Goal: Task Accomplishment & Management: Complete application form

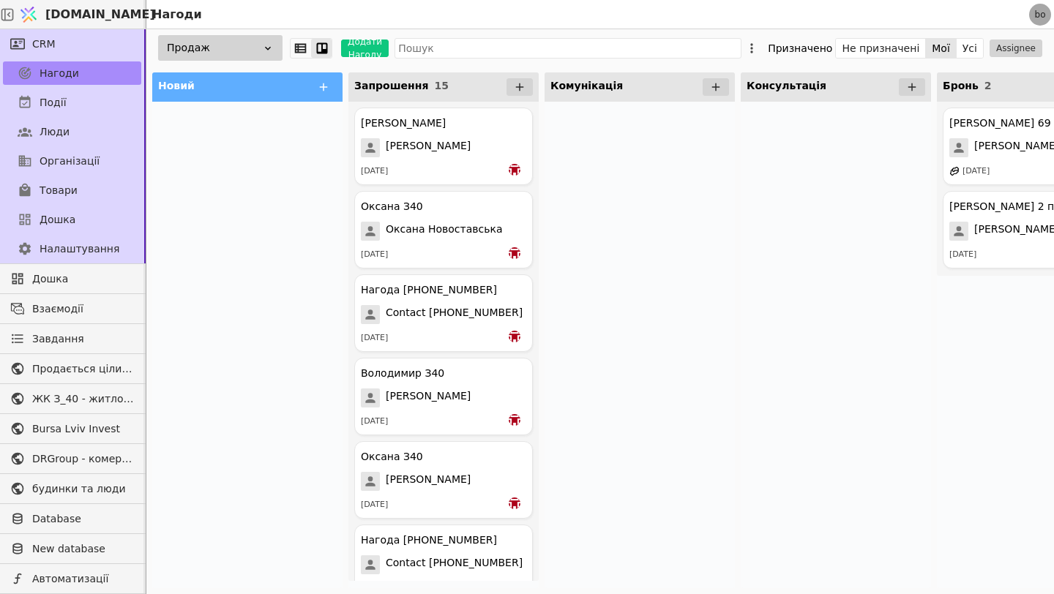
scroll to position [0, 42]
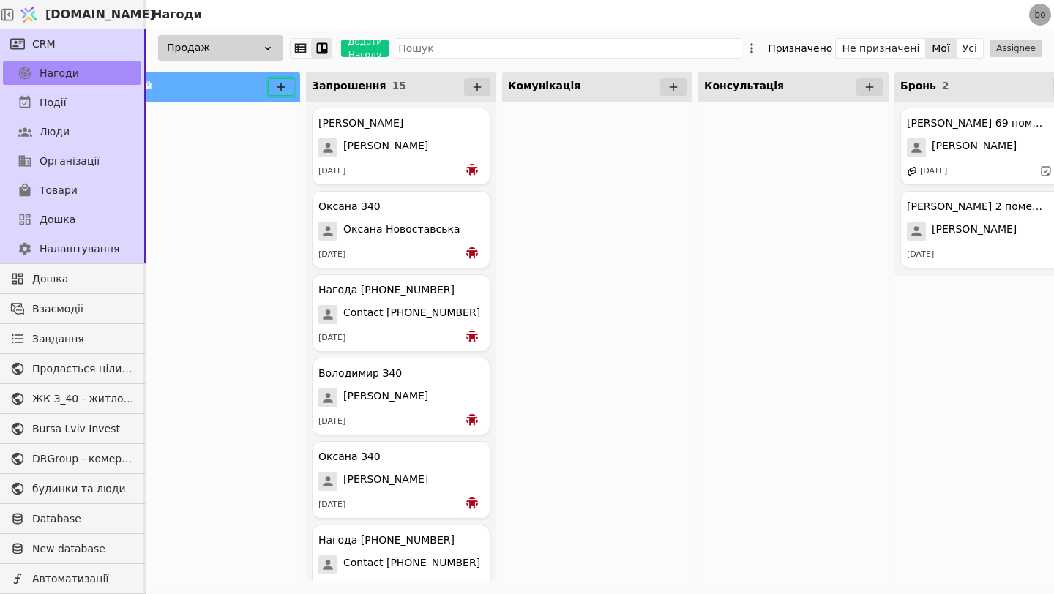
click at [280, 89] on icon at bounding box center [280, 87] width 13 height 13
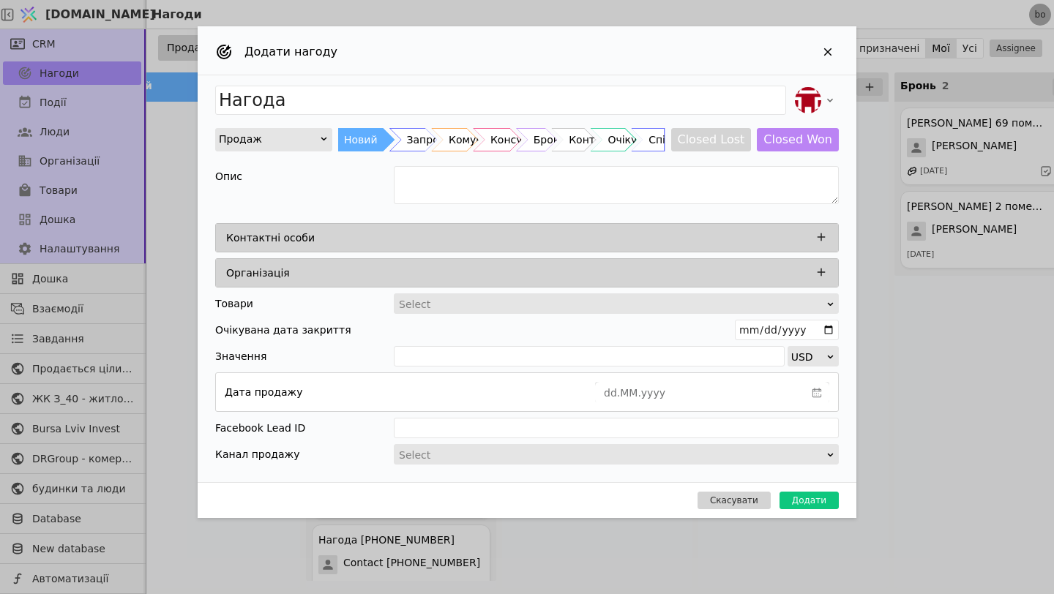
click at [545, 244] on div "Контактні особи" at bounding box center [531, 238] width 610 height 20
click at [823, 239] on icon "Add Opportunity" at bounding box center [821, 237] width 13 height 13
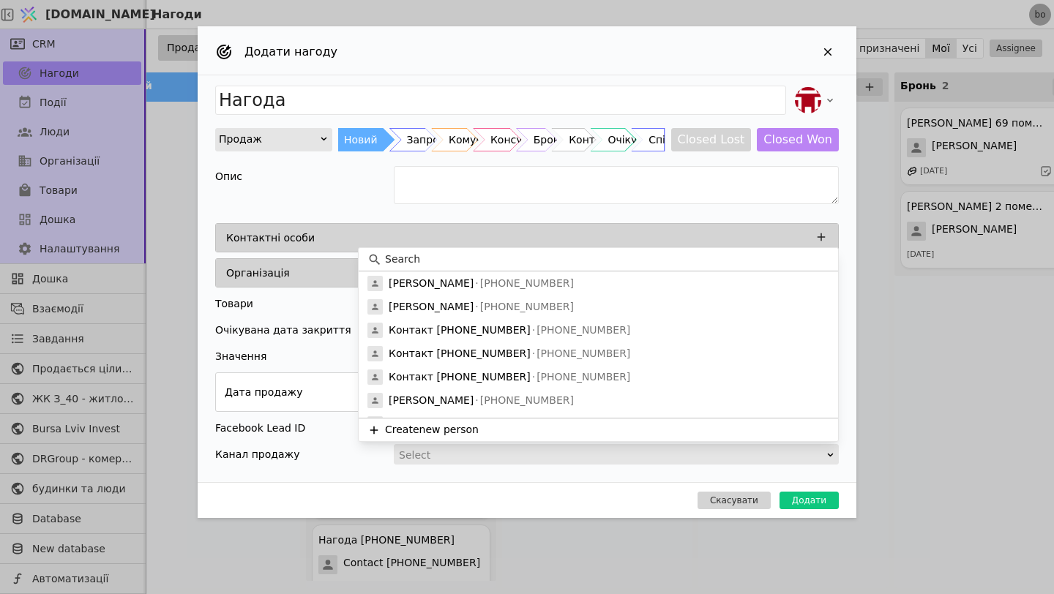
click at [453, 430] on button "Create new person" at bounding box center [598, 429] width 479 height 23
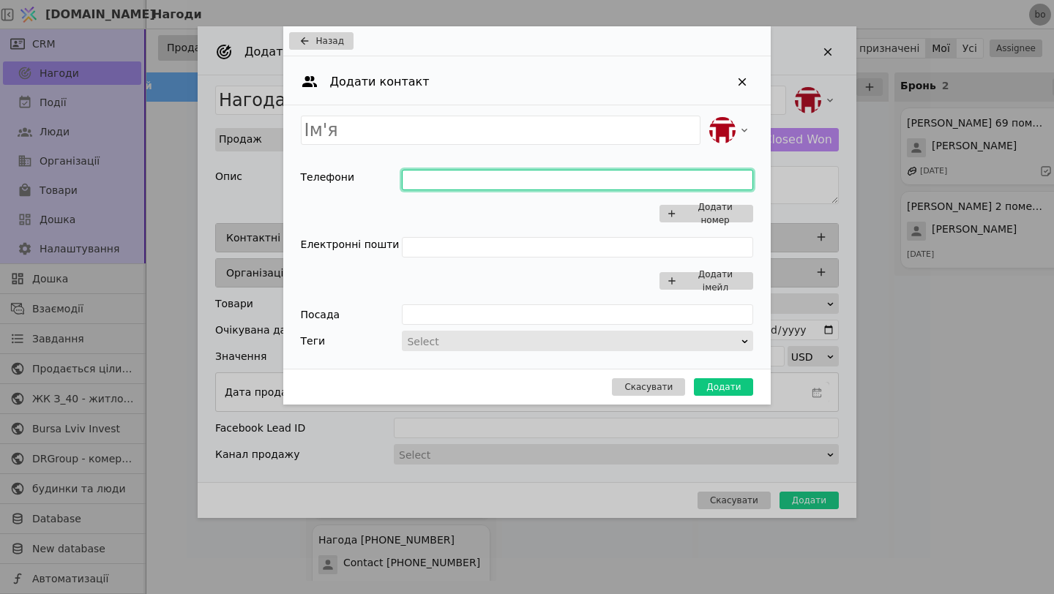
click at [460, 183] on input "Add Opportunity" at bounding box center [577, 180] width 351 height 20
type input "0673131915"
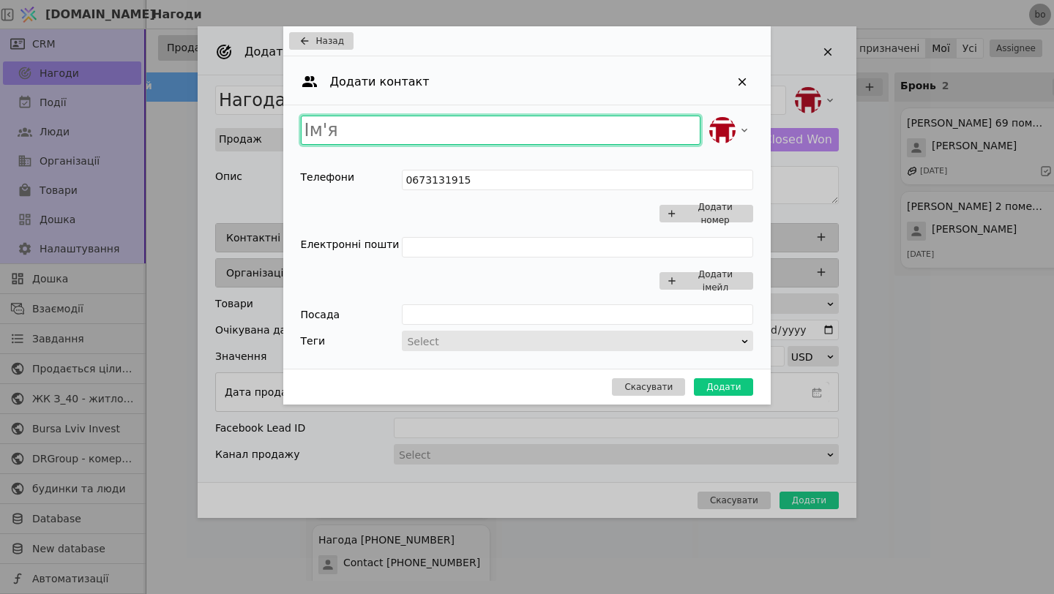
click at [447, 127] on input "Add Opportunity" at bounding box center [501, 130] width 400 height 29
type input "Андріана"
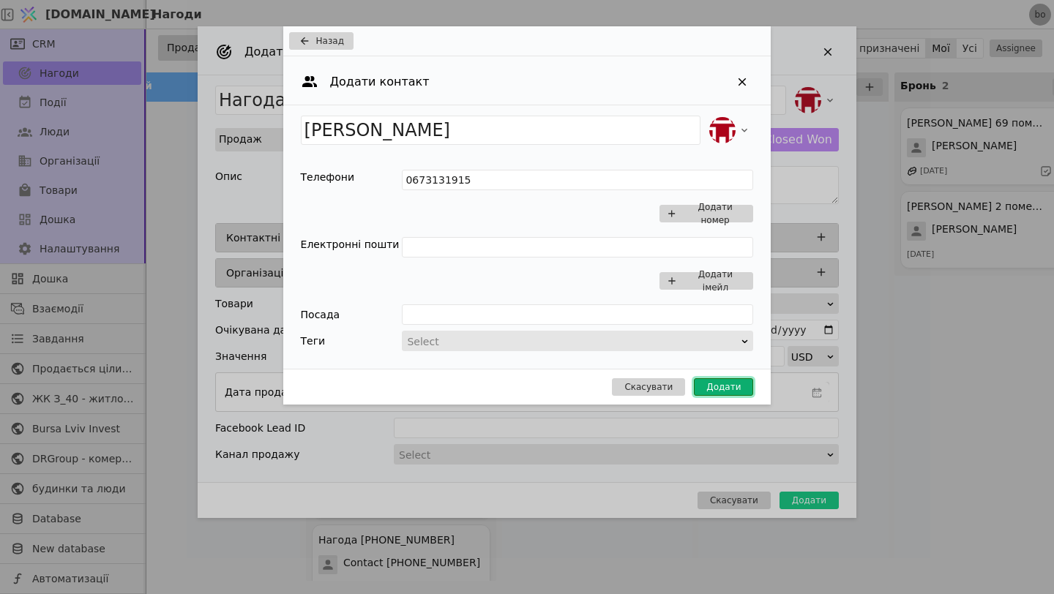
click at [723, 389] on button "Додати" at bounding box center [723, 387] width 59 height 18
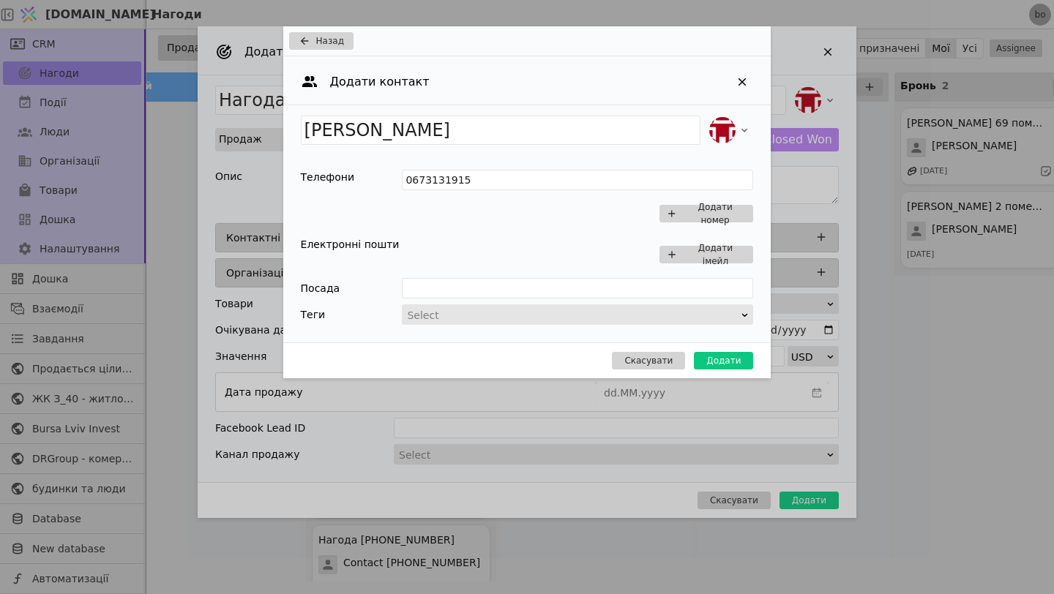
type input "Нагода Андріана"
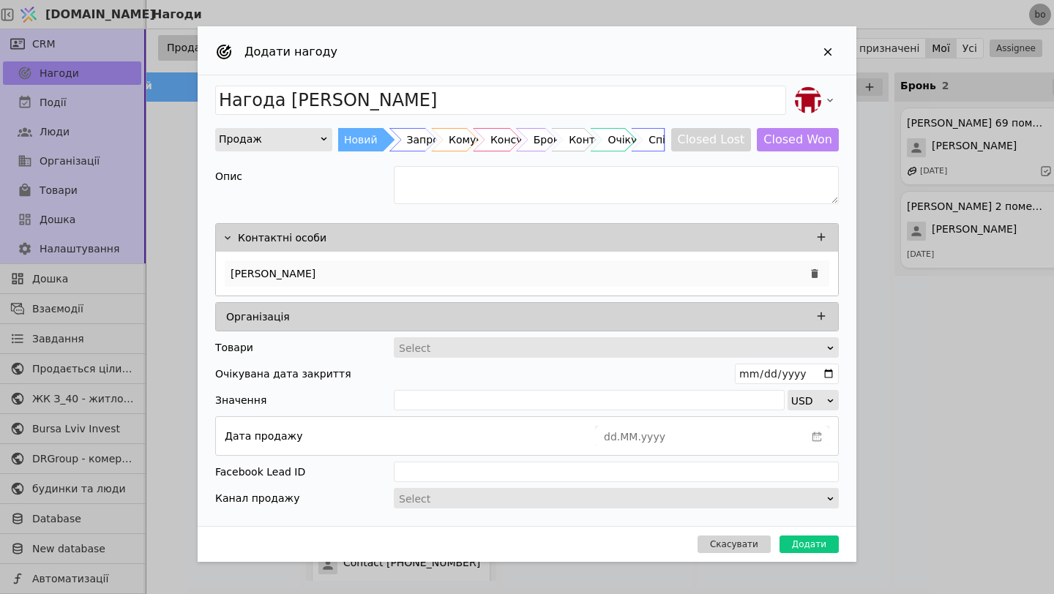
click at [402, 274] on div "Андріана" at bounding box center [527, 274] width 604 height 26
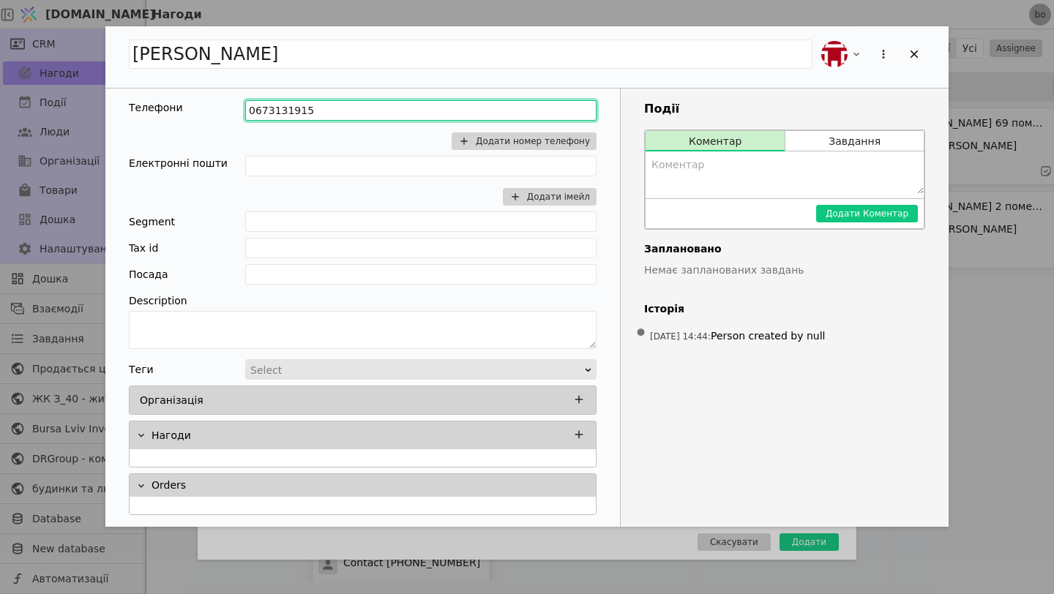
drag, startPoint x: 325, startPoint y: 111, endPoint x: 104, endPoint y: 98, distance: 221.4
click at [103, 99] on div "Андріана Телефони 0673131915 Додати номер телефону Електронні пошти Додати імей…" at bounding box center [527, 297] width 1054 height 594
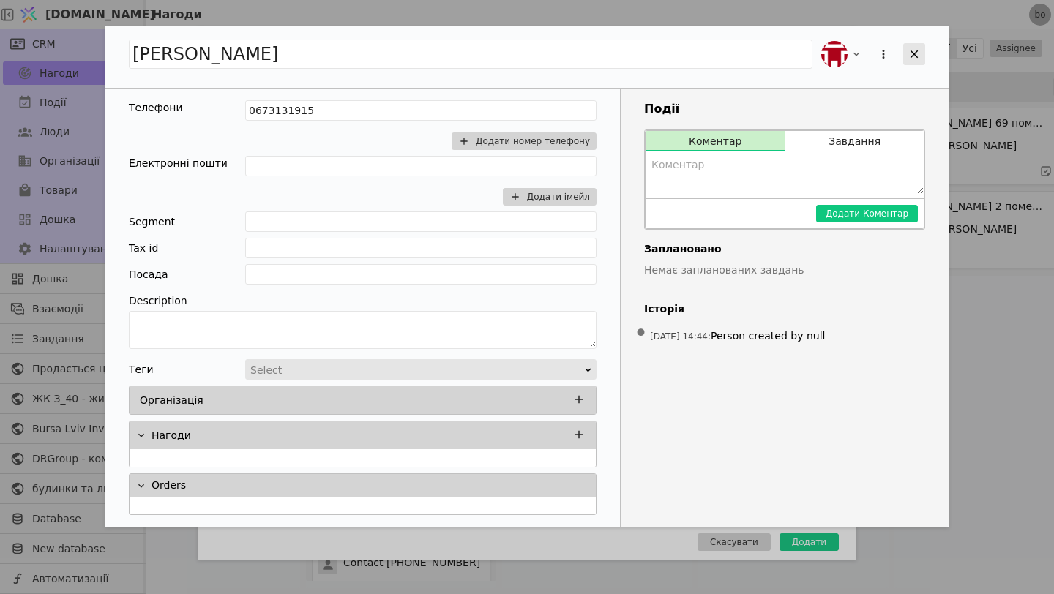
click at [917, 51] on icon "Add Opportunity" at bounding box center [914, 54] width 8 height 8
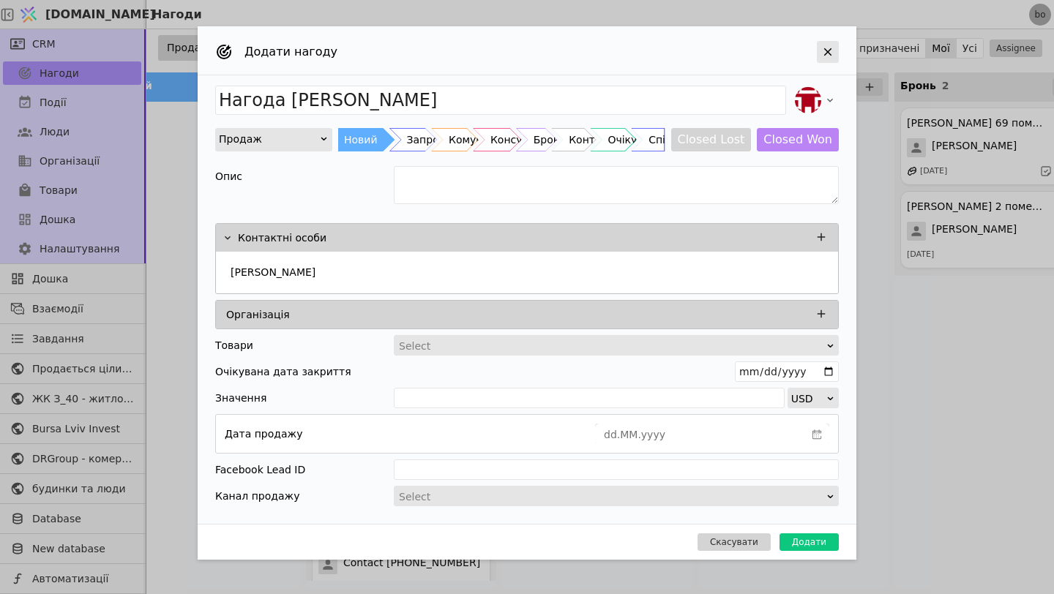
click at [829, 50] on icon "Add Opportunity" at bounding box center [827, 51] width 13 height 13
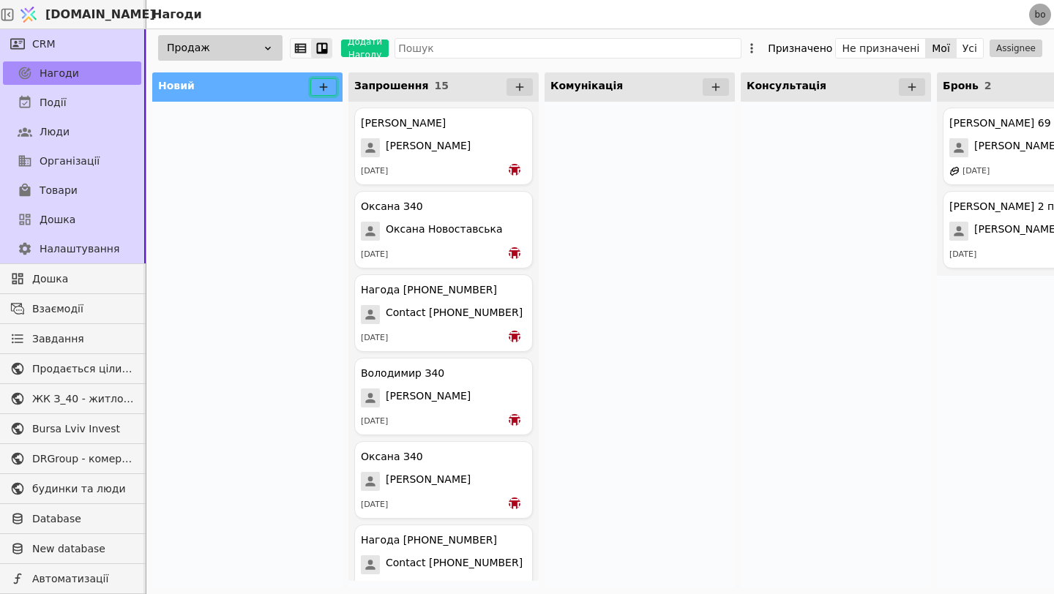
click at [322, 86] on icon at bounding box center [323, 87] width 13 height 13
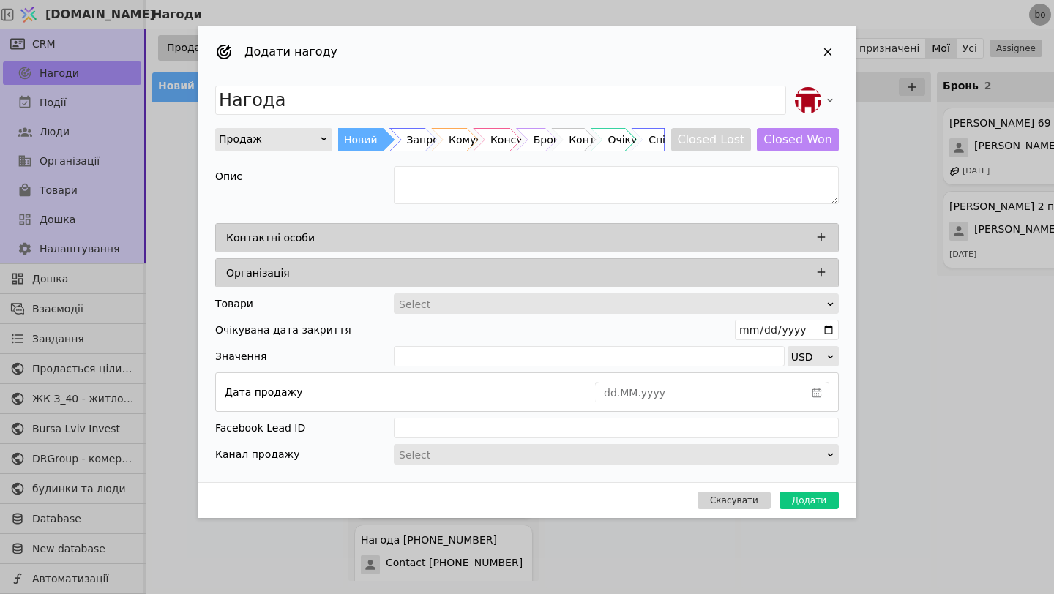
click at [538, 244] on div "Контактні особи" at bounding box center [531, 238] width 610 height 20
click at [823, 237] on icon "Add Opportunity" at bounding box center [821, 237] width 8 height 8
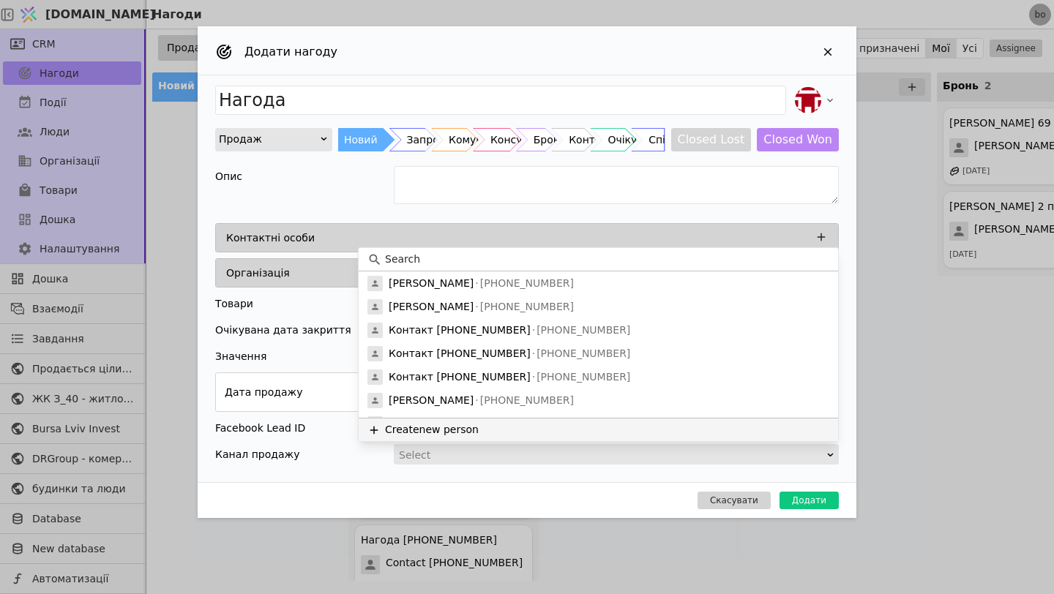
click at [475, 427] on button "Create new person" at bounding box center [598, 429] width 479 height 23
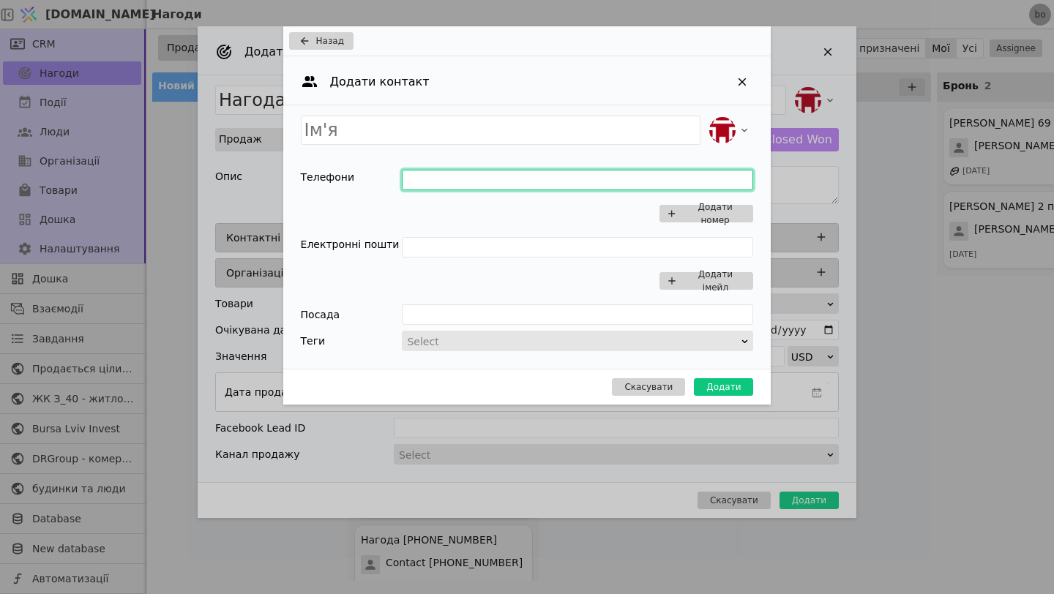
click at [420, 179] on input "Add Opportunity" at bounding box center [577, 180] width 351 height 20
type input "0632508854"
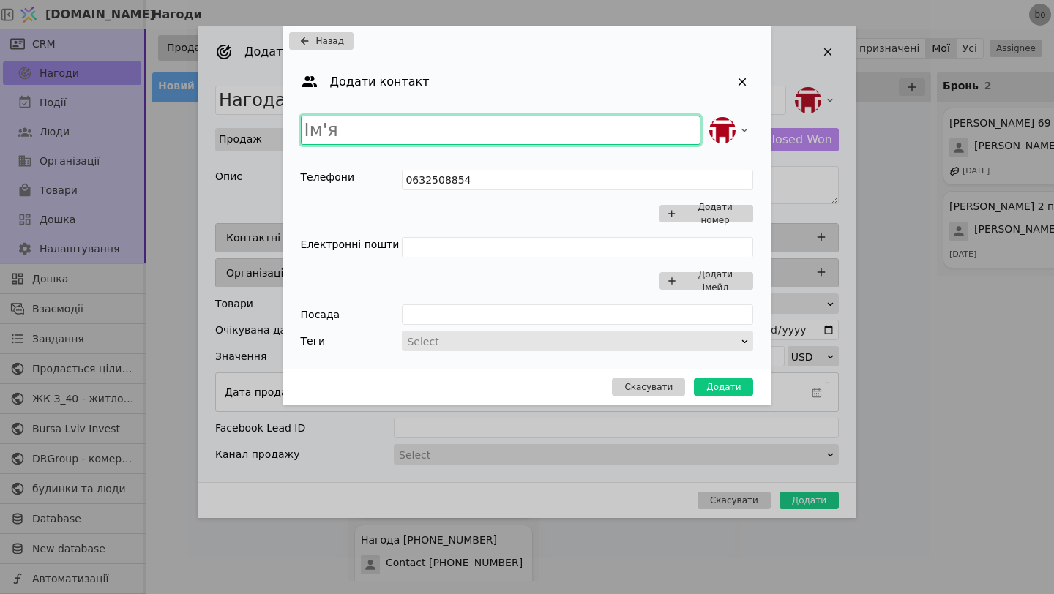
click at [412, 132] on input "Add Opportunity" at bounding box center [501, 130] width 400 height 29
type input "Анастасія"
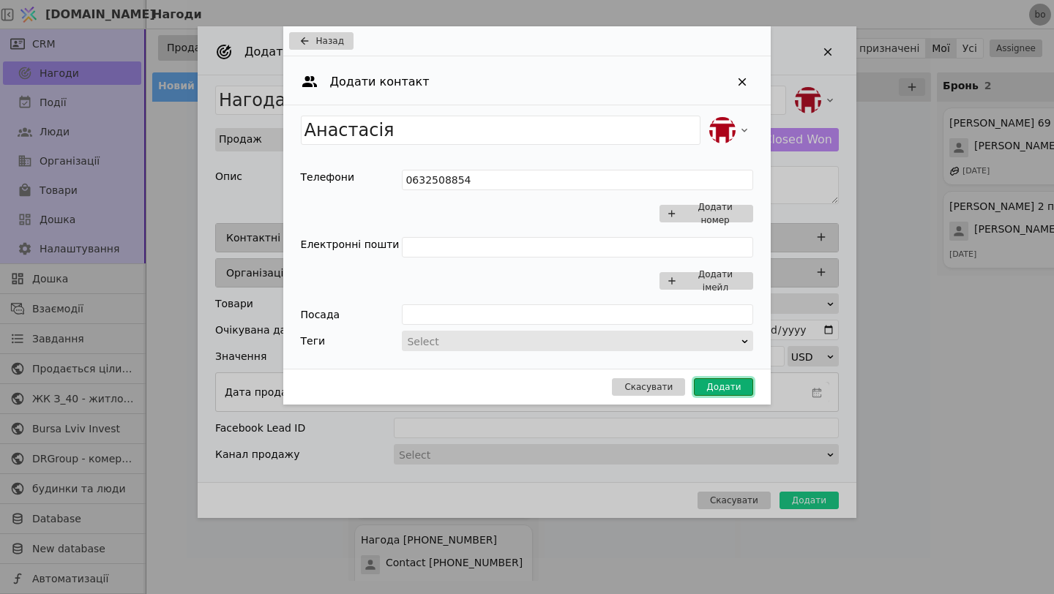
click at [729, 386] on button "Додати" at bounding box center [723, 387] width 59 height 18
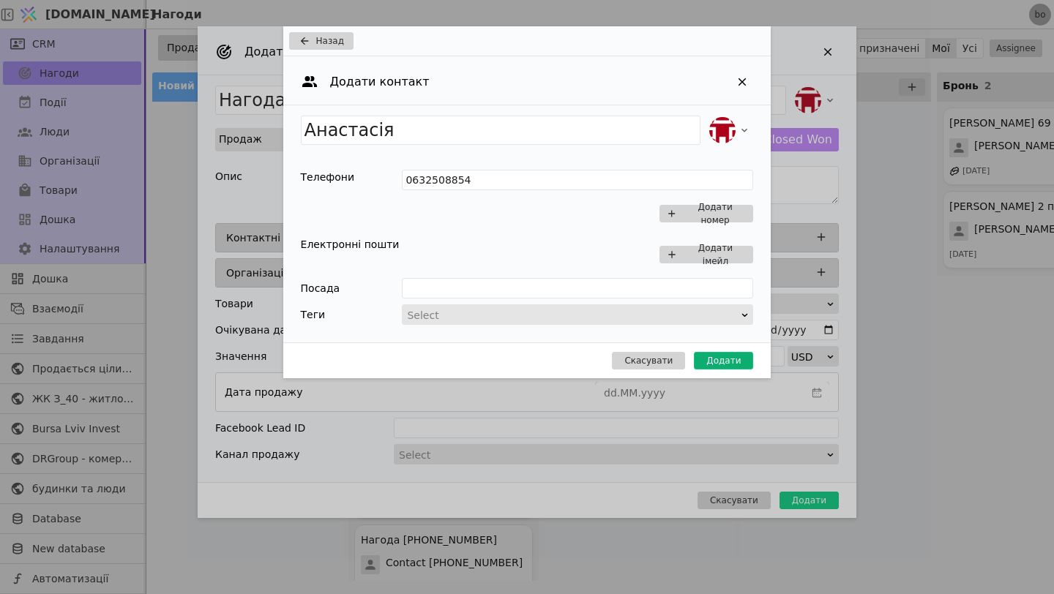
type input "Нагода Анастасія"
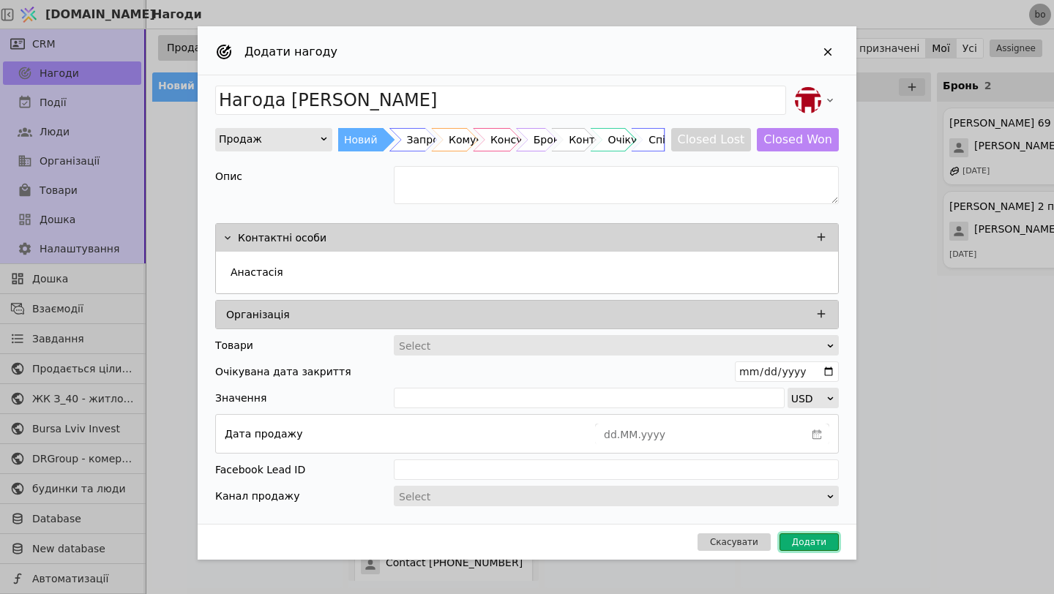
click at [817, 549] on button "Додати" at bounding box center [808, 543] width 59 height 18
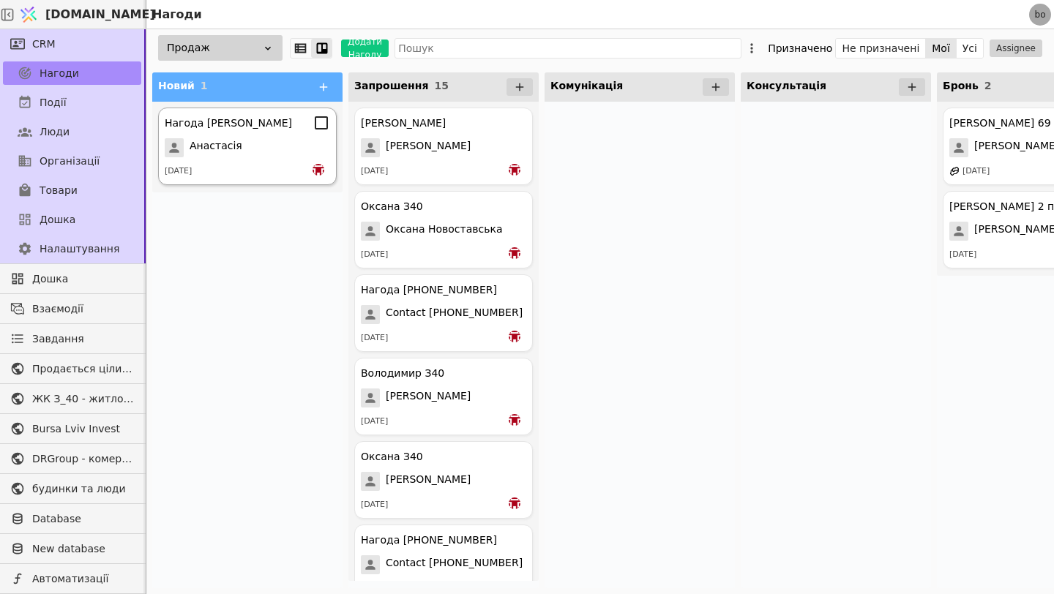
click at [236, 158] on div "Нагода Анастасія Анастасія 13.09.2025" at bounding box center [247, 147] width 179 height 78
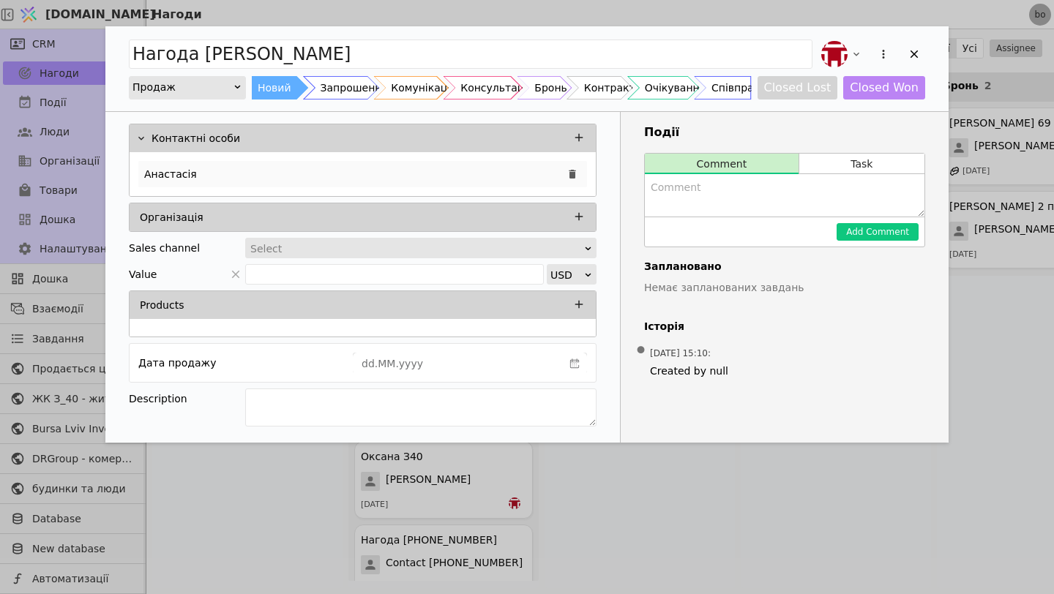
click at [443, 166] on div "Анастасія" at bounding box center [362, 174] width 449 height 26
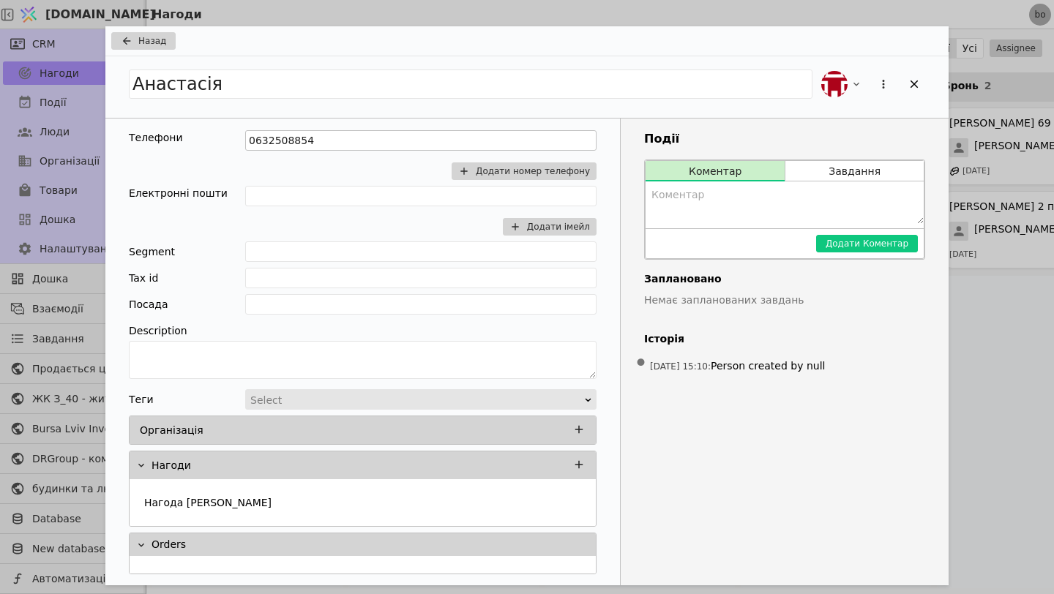
drag, startPoint x: 393, startPoint y: 128, endPoint x: 369, endPoint y: 130, distance: 24.2
click at [369, 130] on div "Телефони 0632508854 Додати номер телефону Електронні пошти Додати імейл Segment…" at bounding box center [362, 353] width 514 height 468
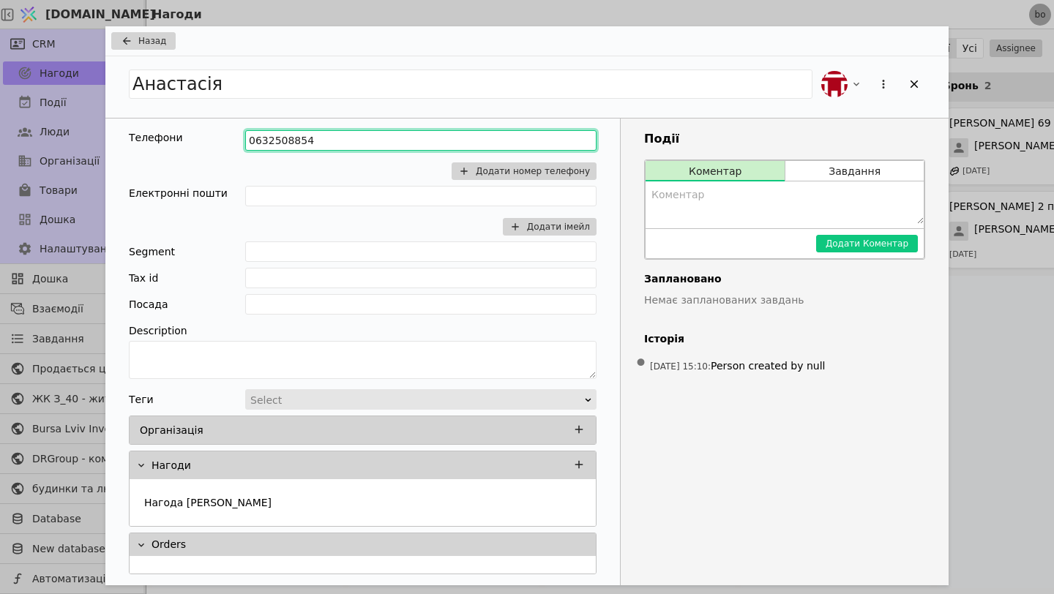
drag, startPoint x: 375, startPoint y: 135, endPoint x: 135, endPoint y: 137, distance: 240.8
click at [135, 137] on div "Телефони 0632508854 Додати номер телефону" at bounding box center [363, 158] width 468 height 56
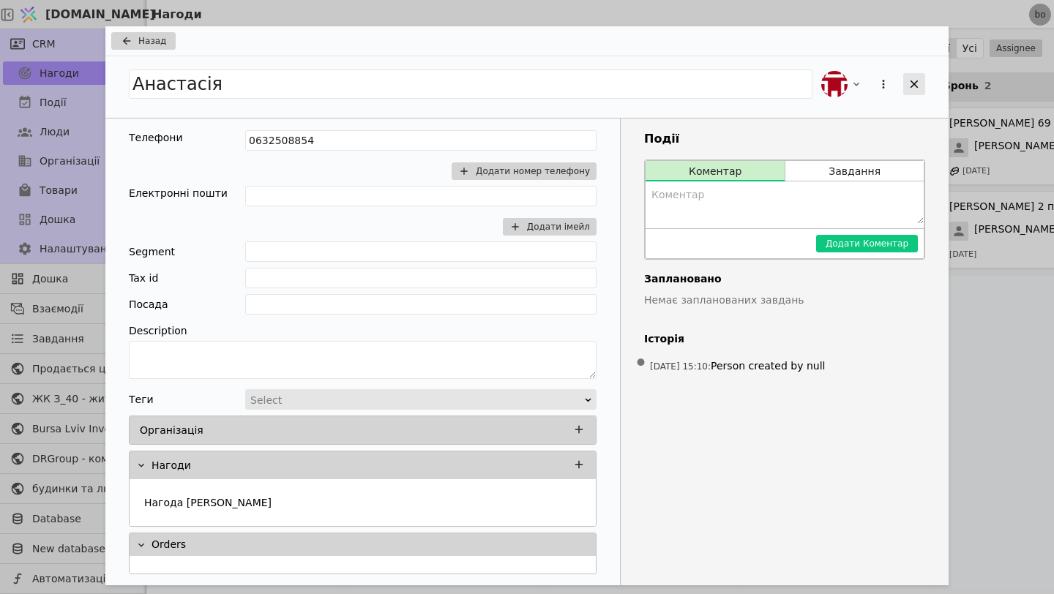
click at [913, 85] on icon "Add Opportunity" at bounding box center [913, 84] width 13 height 13
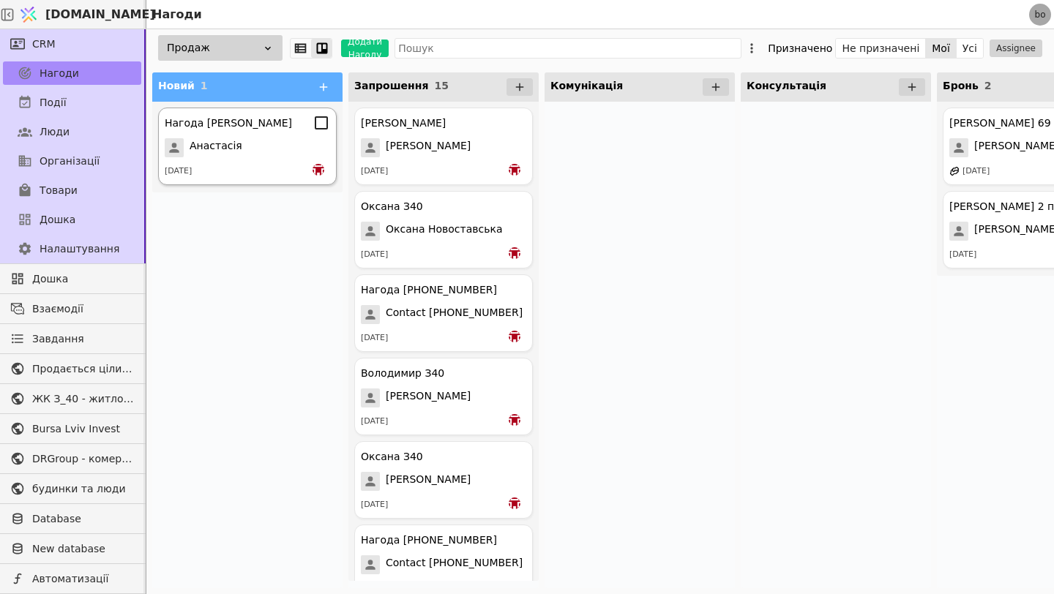
click at [318, 154] on div "Анастасія" at bounding box center [247, 147] width 165 height 19
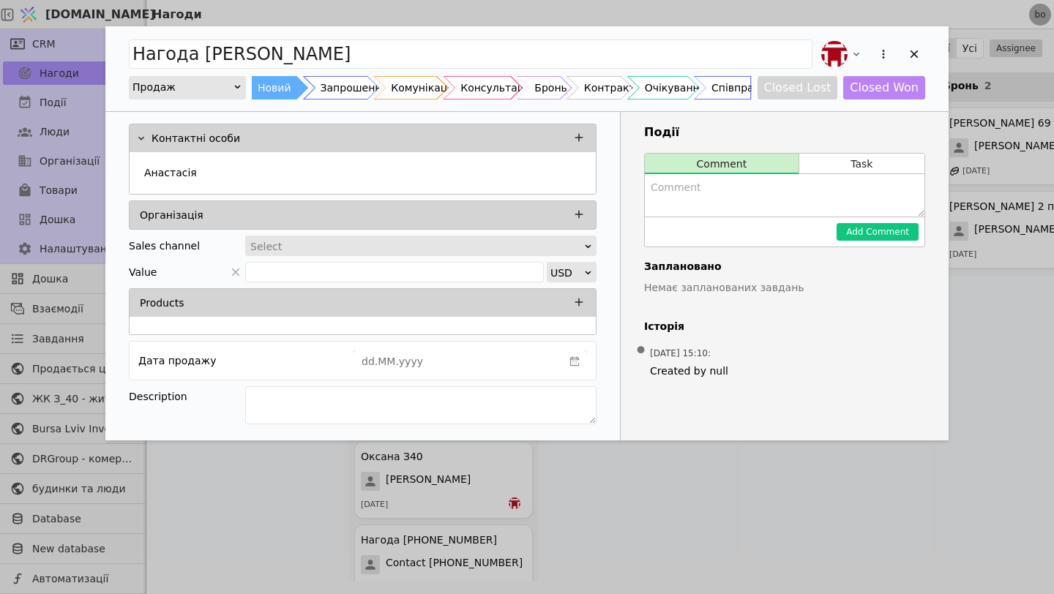
click at [801, 209] on textarea "Add Opportunity" at bounding box center [785, 195] width 280 height 42
type textarea "1"
click at [370, 421] on textarea "Add Opportunity" at bounding box center [420, 405] width 351 height 38
type textarea "1 кімнатана під інвестицію та 3 кімнатна для себе"
click at [916, 48] on icon "Add Opportunity" at bounding box center [913, 54] width 13 height 13
